Goal: Task Accomplishment & Management: Manage account settings

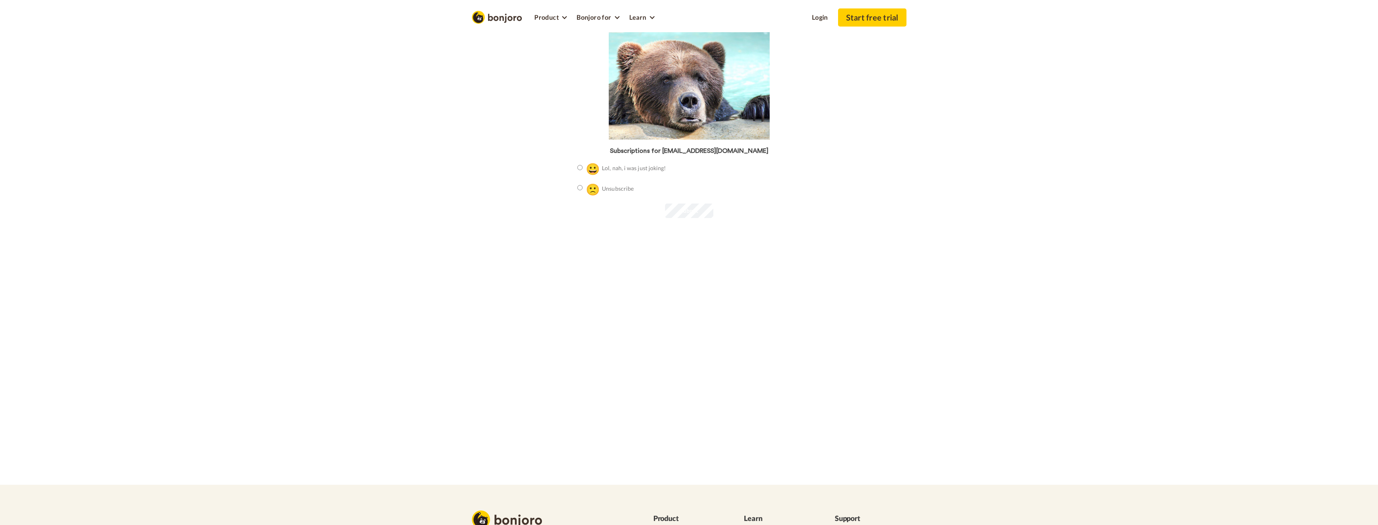
click at [655, 166] on label "😀 Lol, nah, i was just joking!" at bounding box center [621, 168] width 89 height 17
click at [614, 185] on label "🙁 Unsubscribe" at bounding box center [605, 189] width 56 height 17
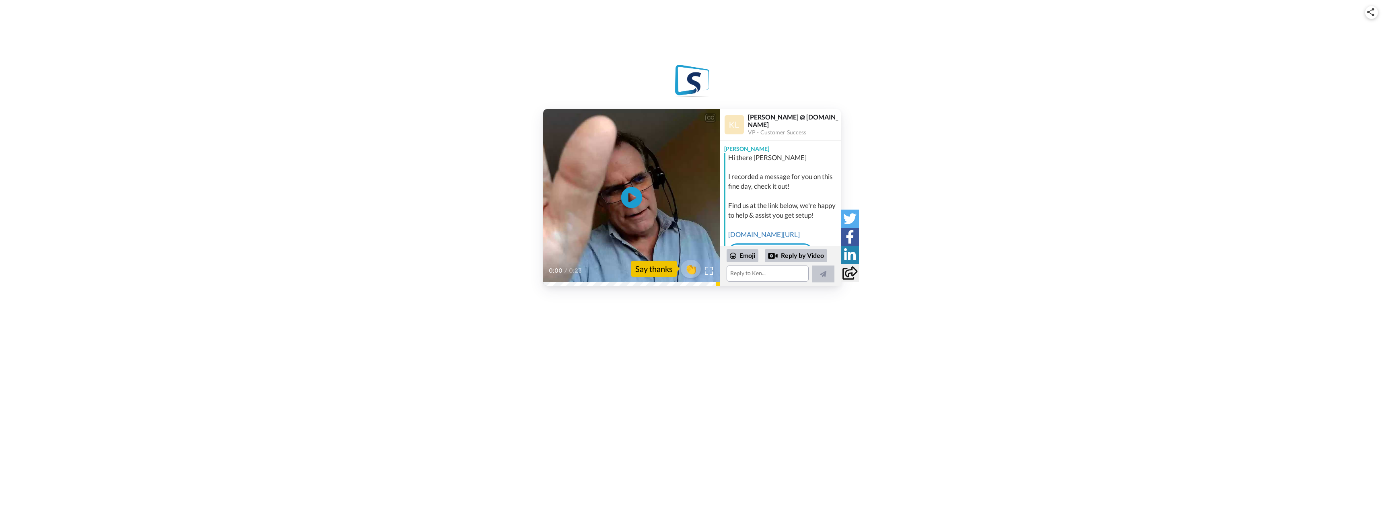
click at [630, 193] on icon at bounding box center [631, 197] width 21 height 21
click at [626, 204] on icon at bounding box center [631, 197] width 21 height 21
